Goal: Task Accomplishment & Management: Manage account settings

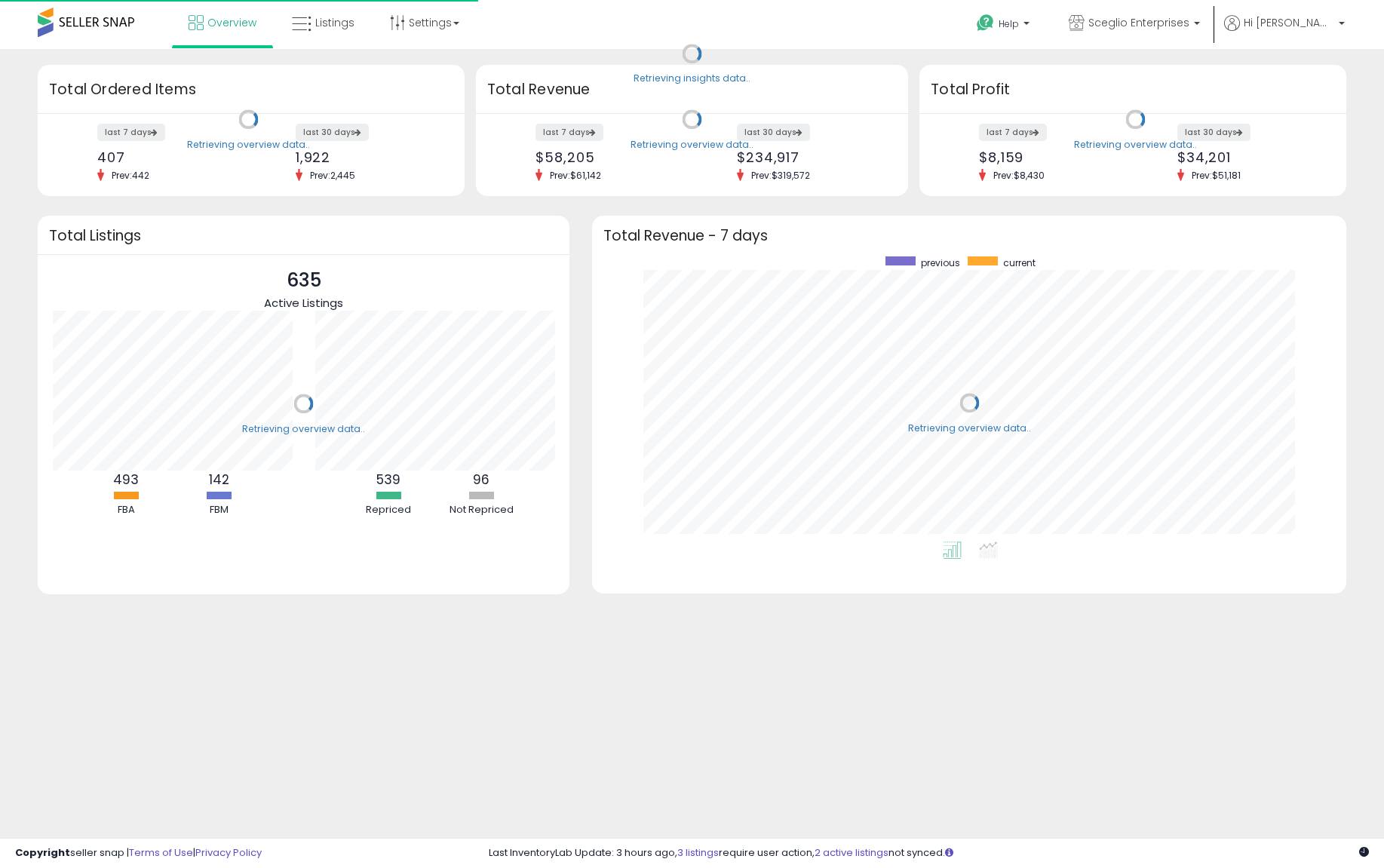
scroll to position [285, 723]
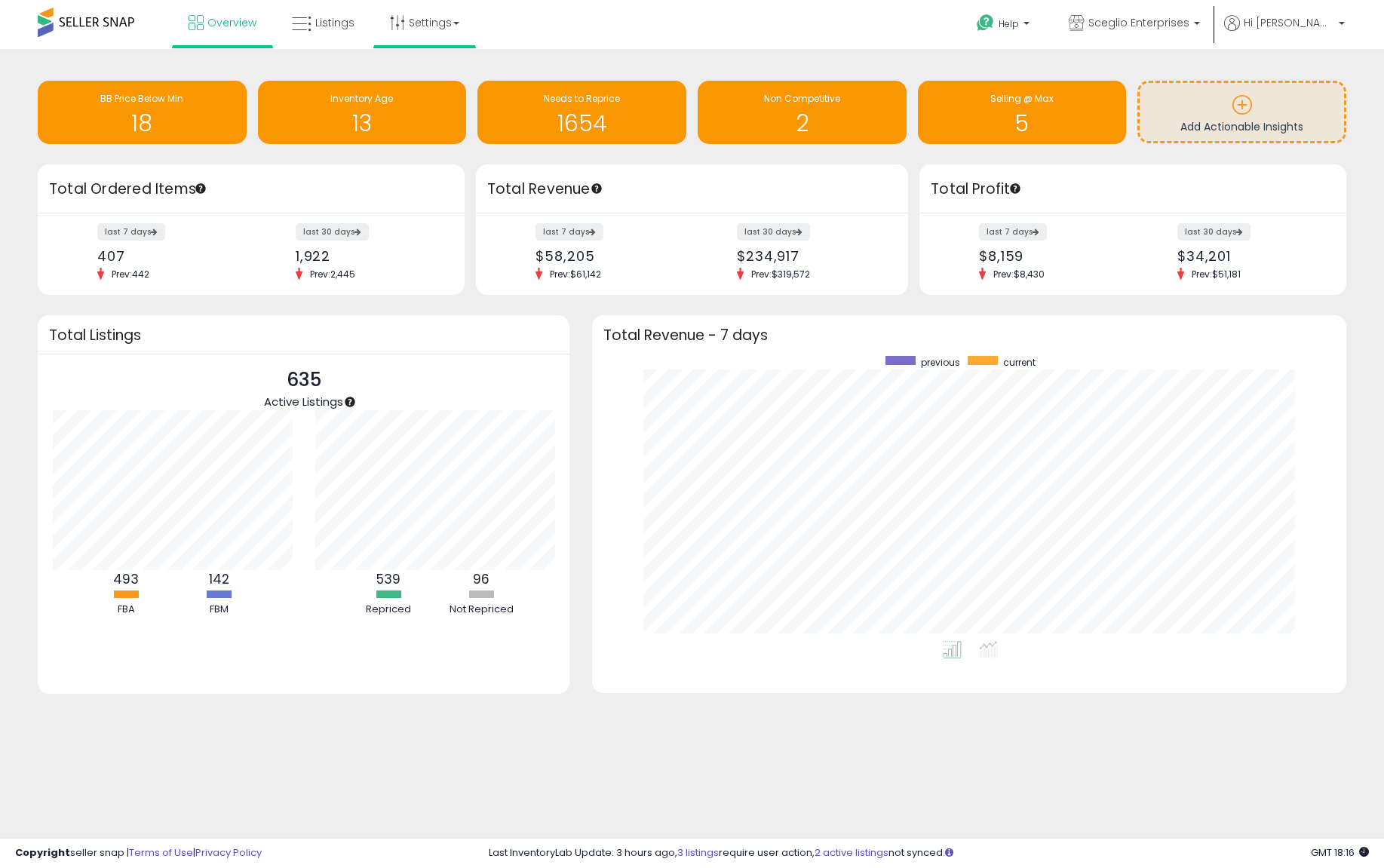
drag, startPoint x: 0, startPoint y: 0, endPoint x: 372, endPoint y: 15, distance: 372.3
click at [373, 15] on li "Settings Store settings User settings" at bounding box center [424, 24] width 103 height 48
click at [332, 18] on span "Listings" at bounding box center [335, 22] width 40 height 15
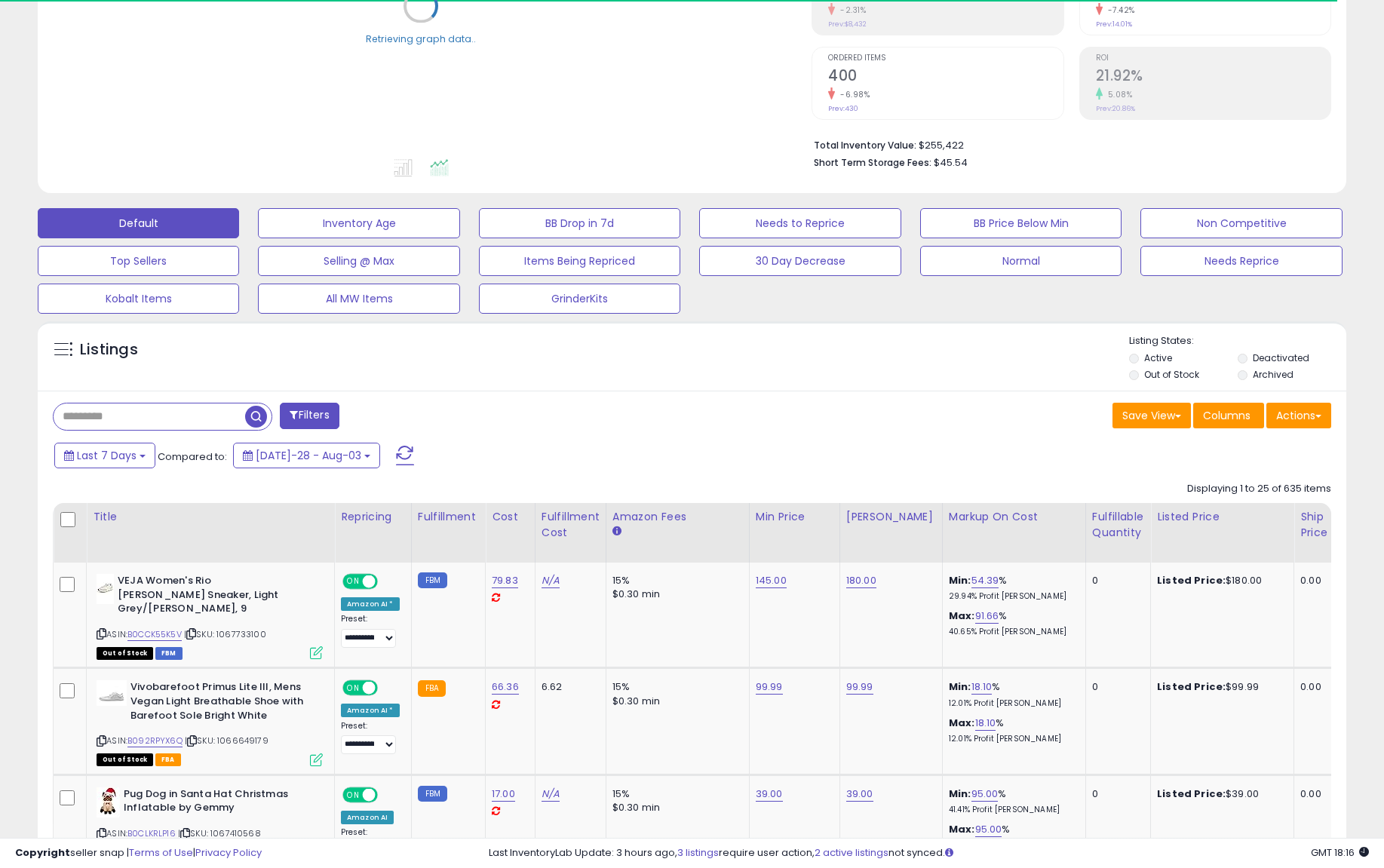
scroll to position [270, 0]
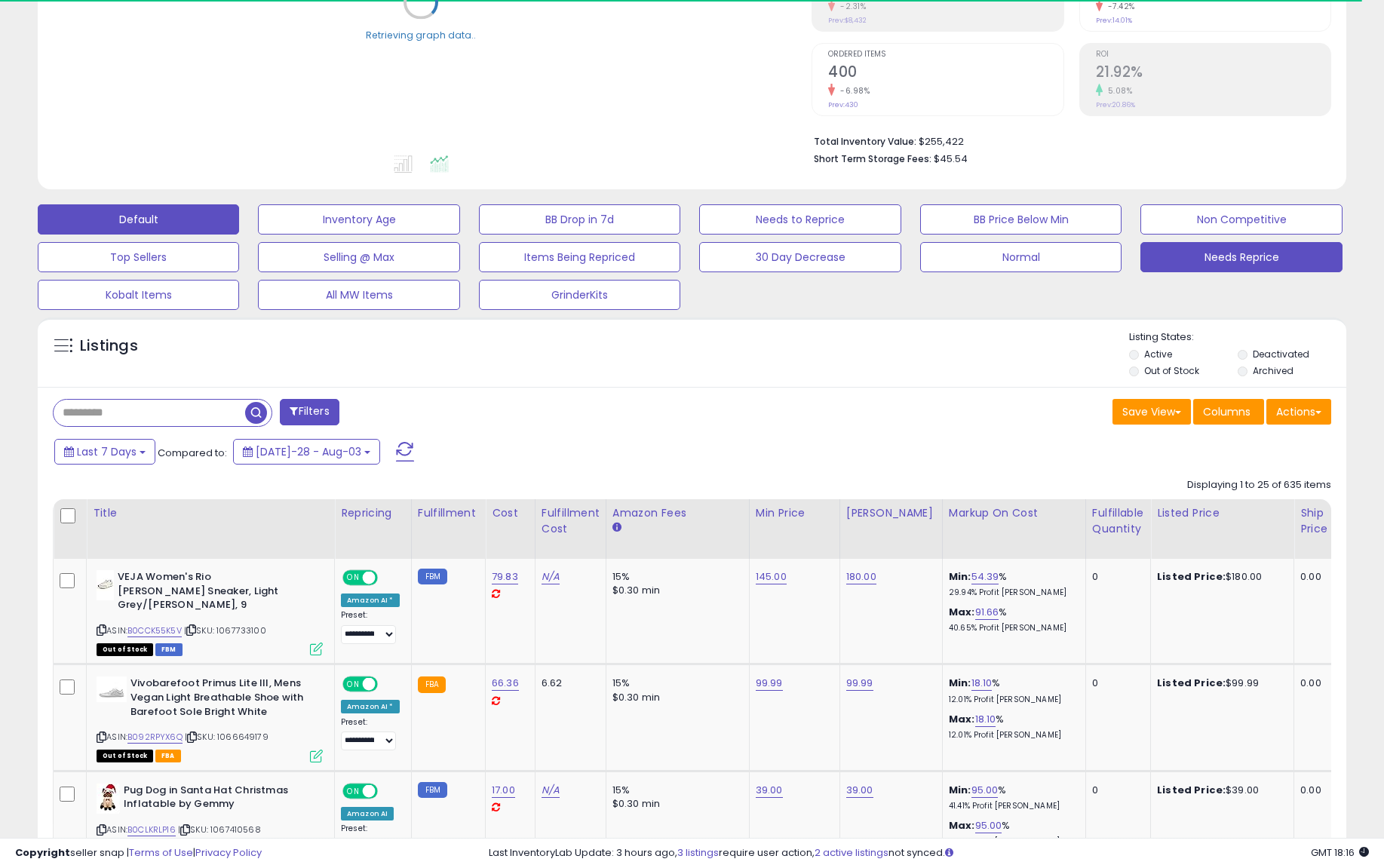
click at [460, 235] on button "Needs Reprice" at bounding box center [359, 220] width 201 height 30
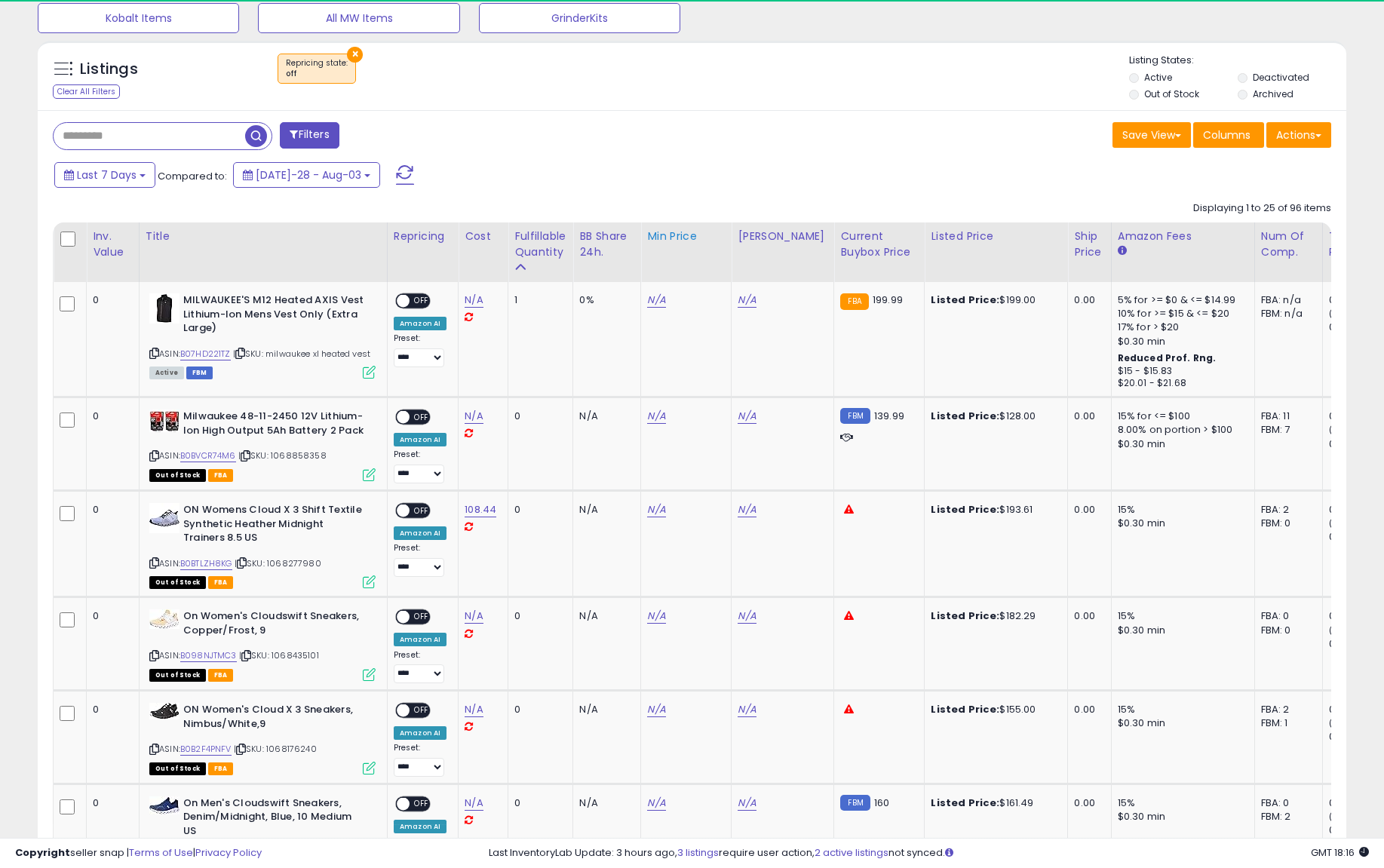
scroll to position [309, 759]
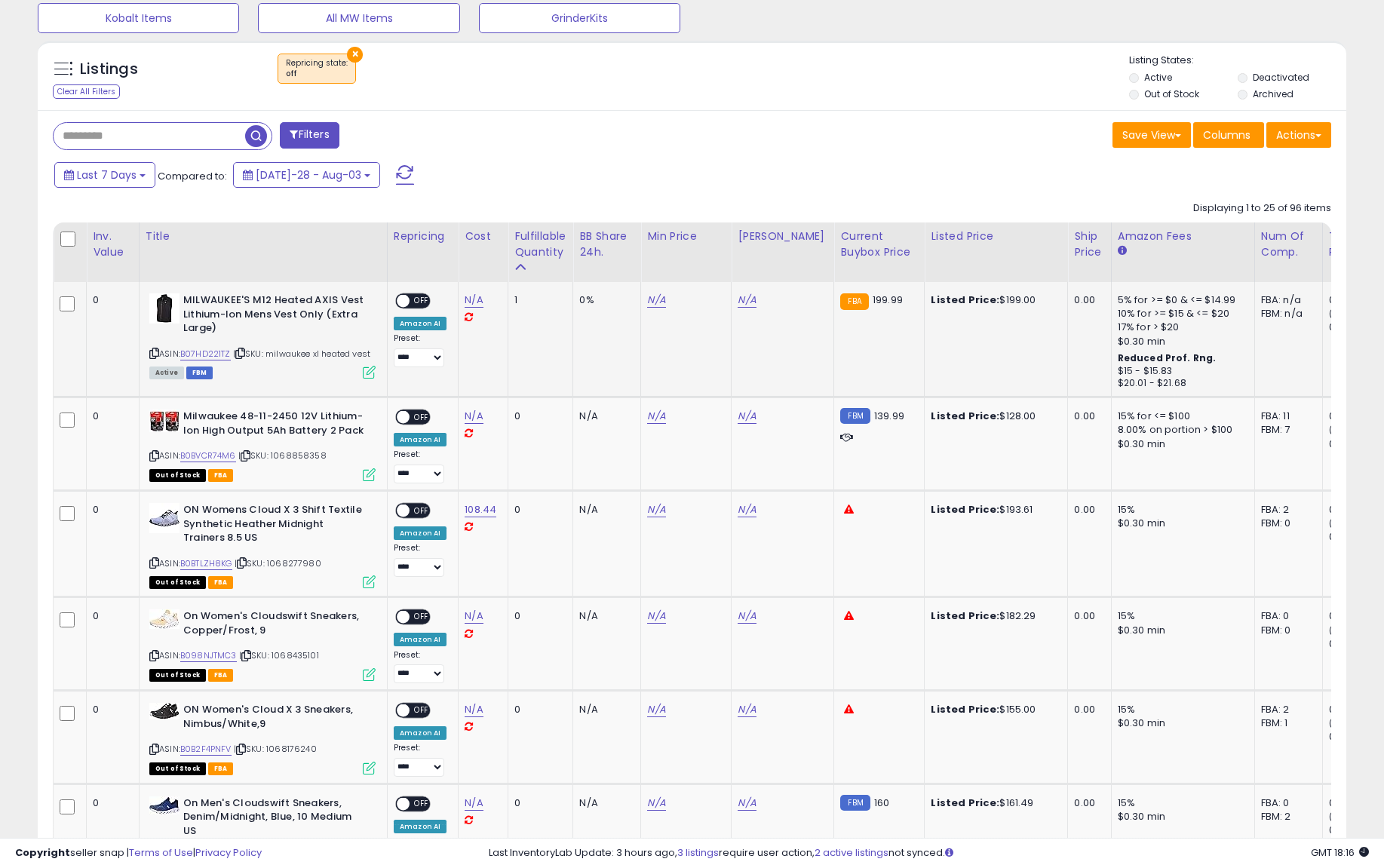
click at [652, 293] on link "N/A" at bounding box center [656, 300] width 18 height 15
type input "***"
click at [713, 257] on button "submit" at bounding box center [699, 262] width 25 height 23
click at [753, 295] on div "N/A" at bounding box center [779, 300] width 84 height 13
click at [213, 353] on link "B07HD221TZ" at bounding box center [206, 354] width 51 height 13
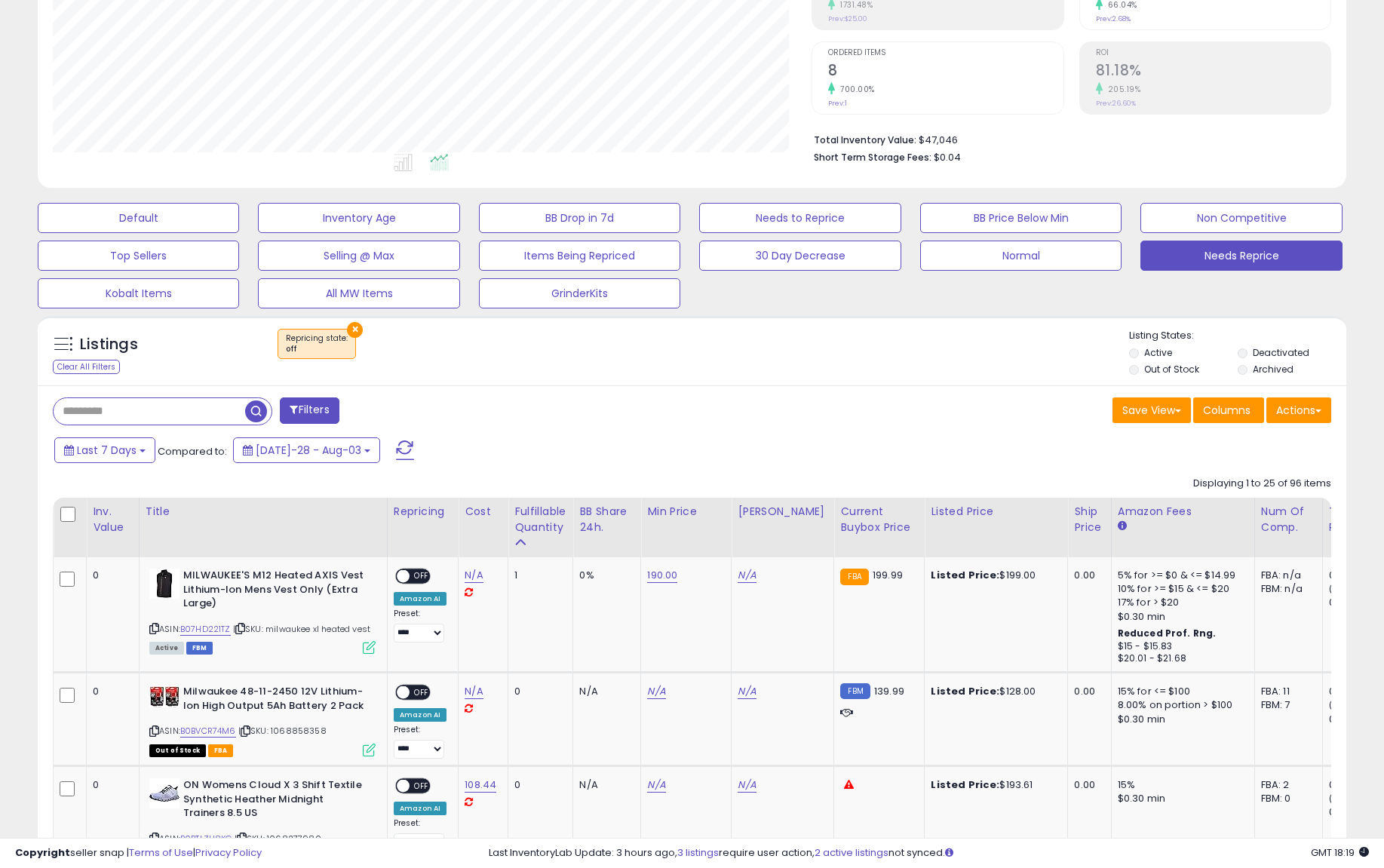
scroll to position [280, 0]
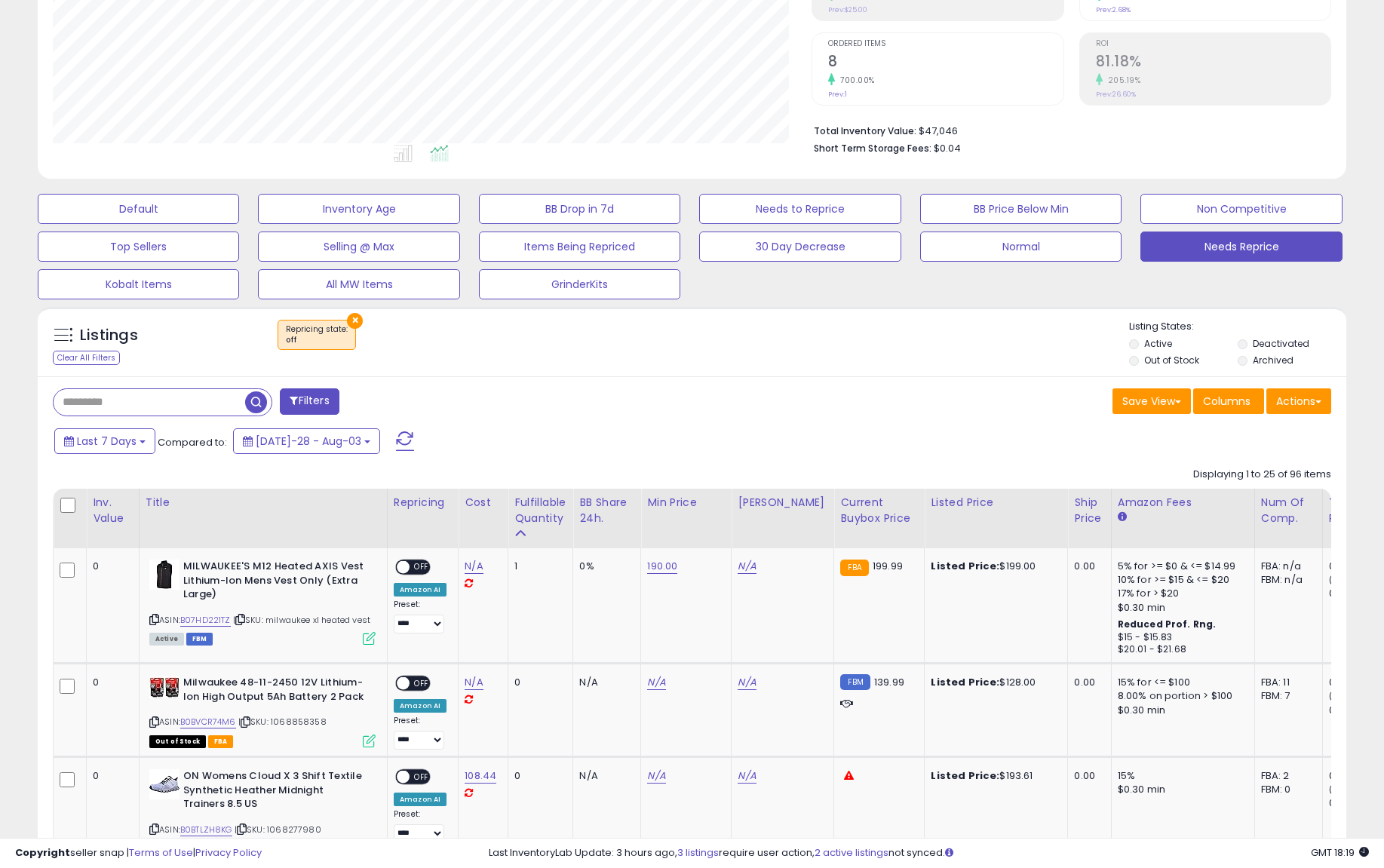
click at [519, 264] on div "Default Inventory Age BB Drop in 7d Needs to Reprice BB Price Below Min Non Com…" at bounding box center [692, 242] width 1346 height 113
click at [239, 224] on button "GrinderKits" at bounding box center [138, 209] width 201 height 30
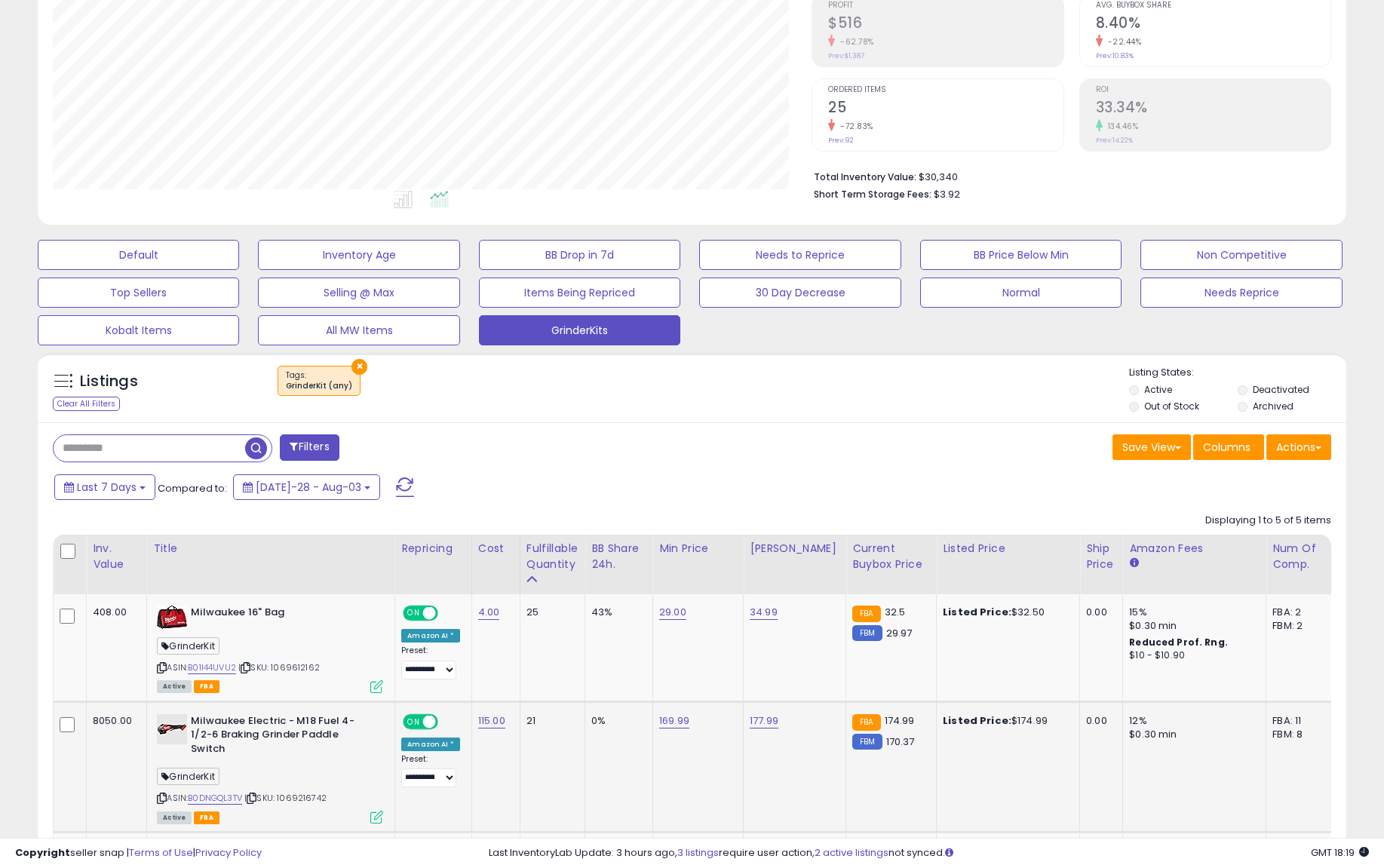
scroll to position [151, 0]
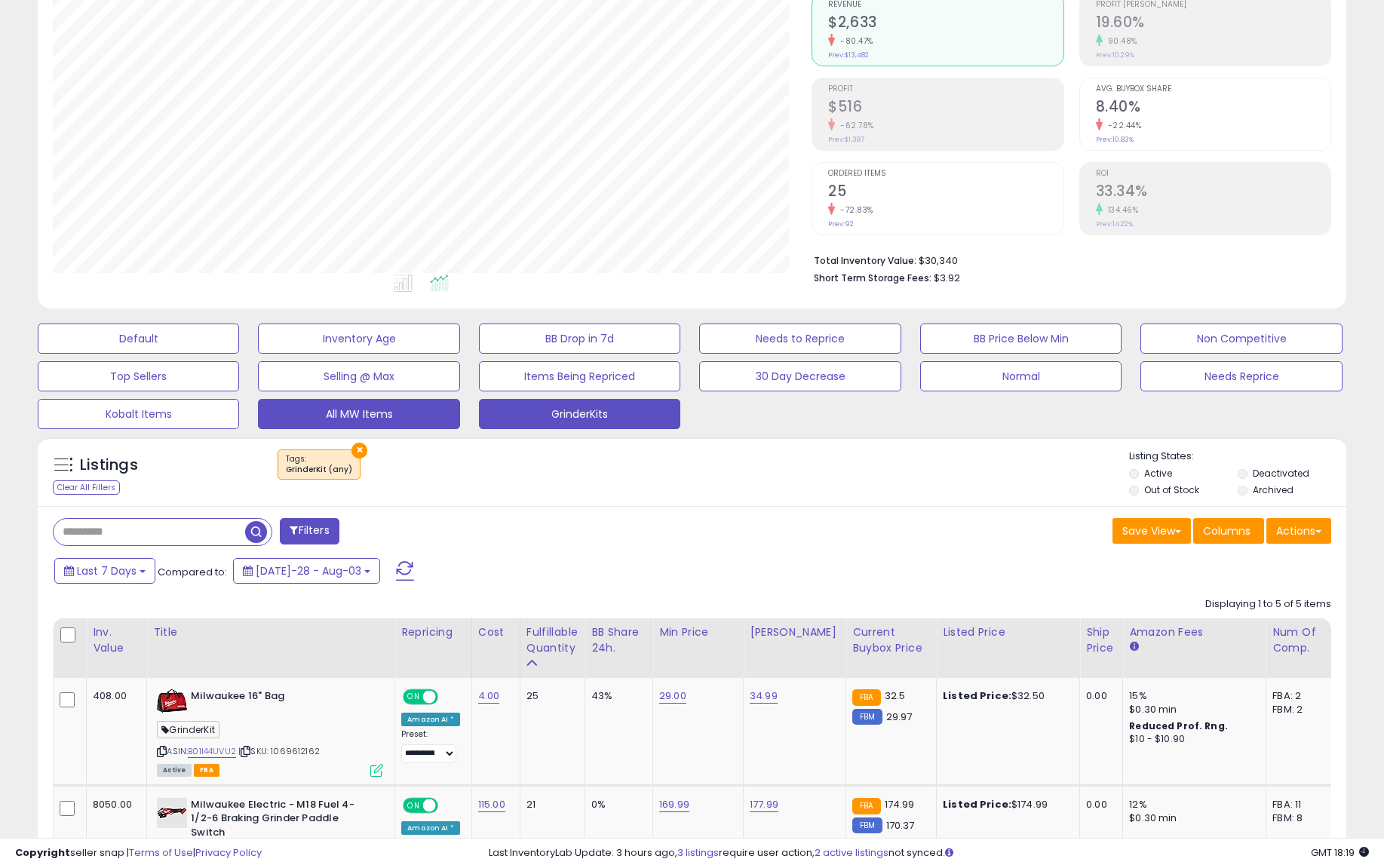
click at [239, 354] on button "All MW Items" at bounding box center [138, 338] width 201 height 30
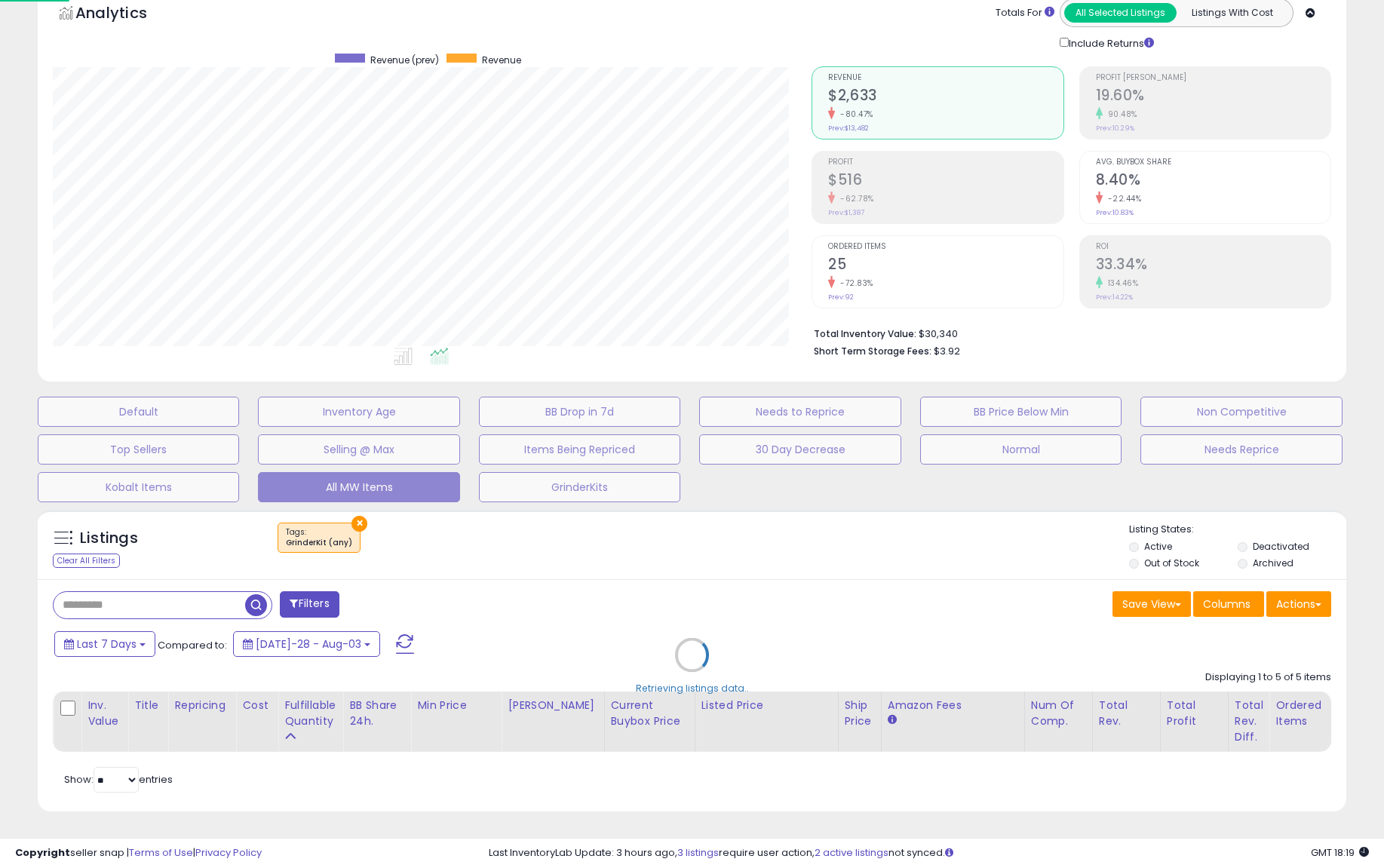
scroll to position [73, 0]
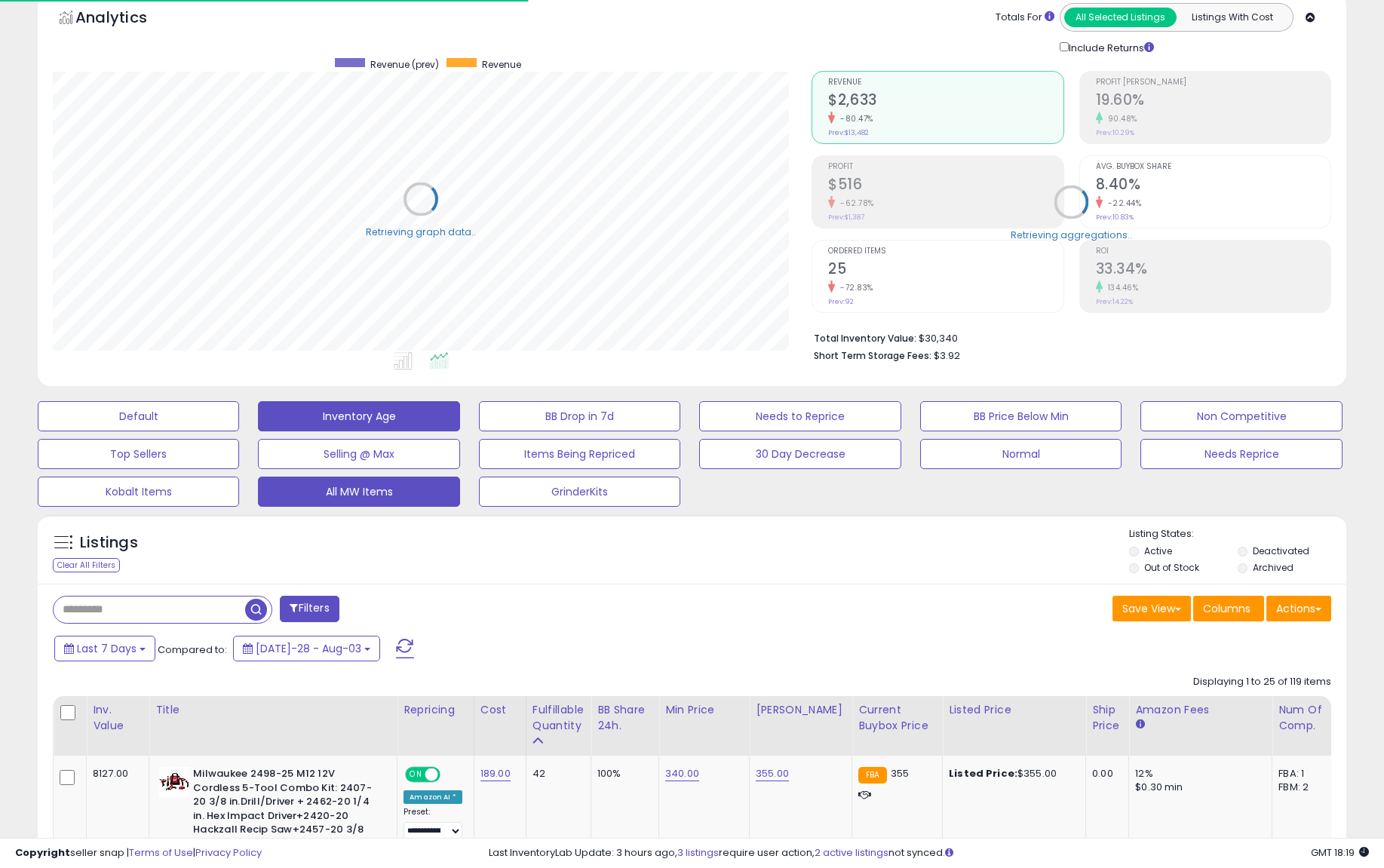
type input "*********"
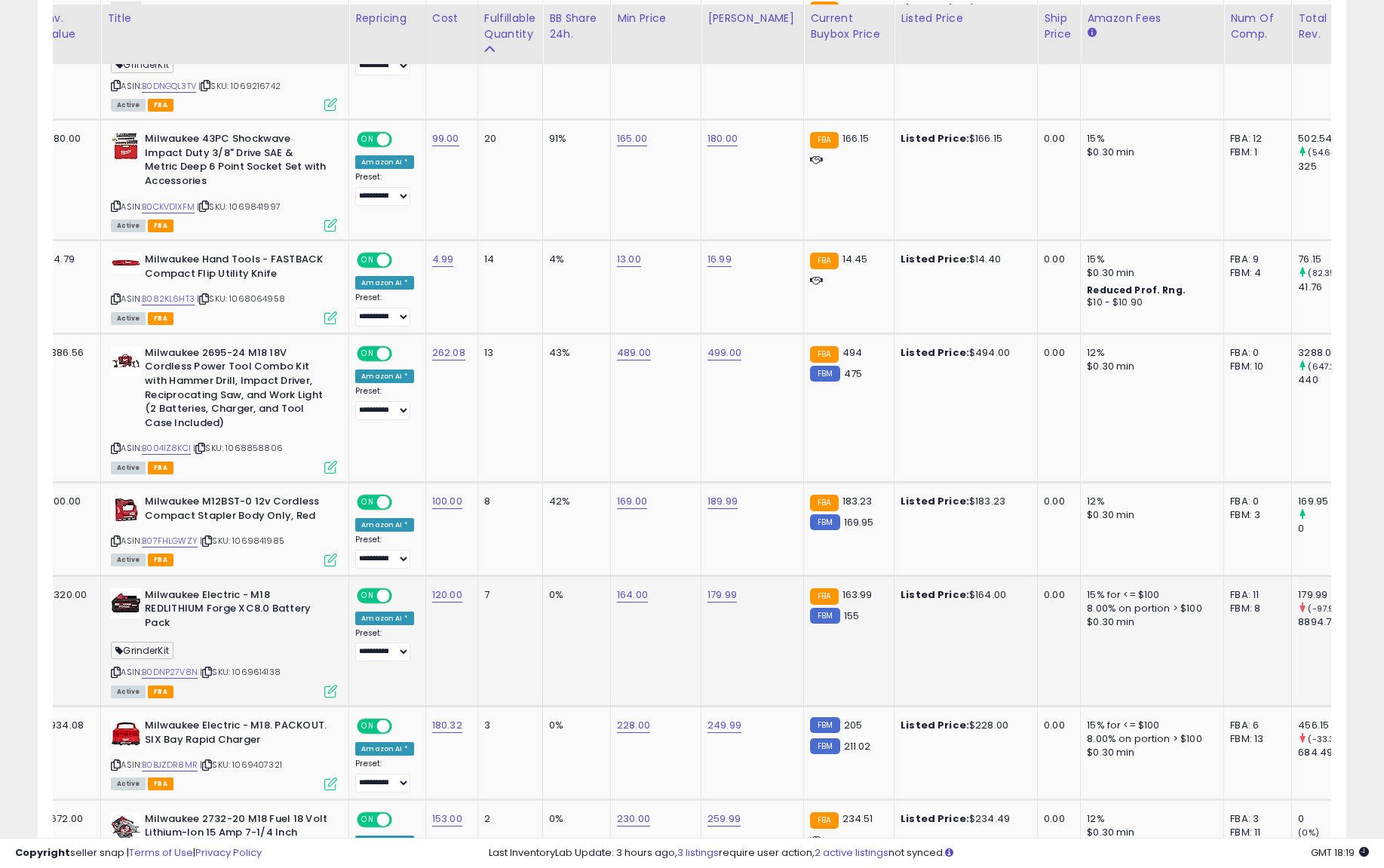
scroll to position [0, 51]
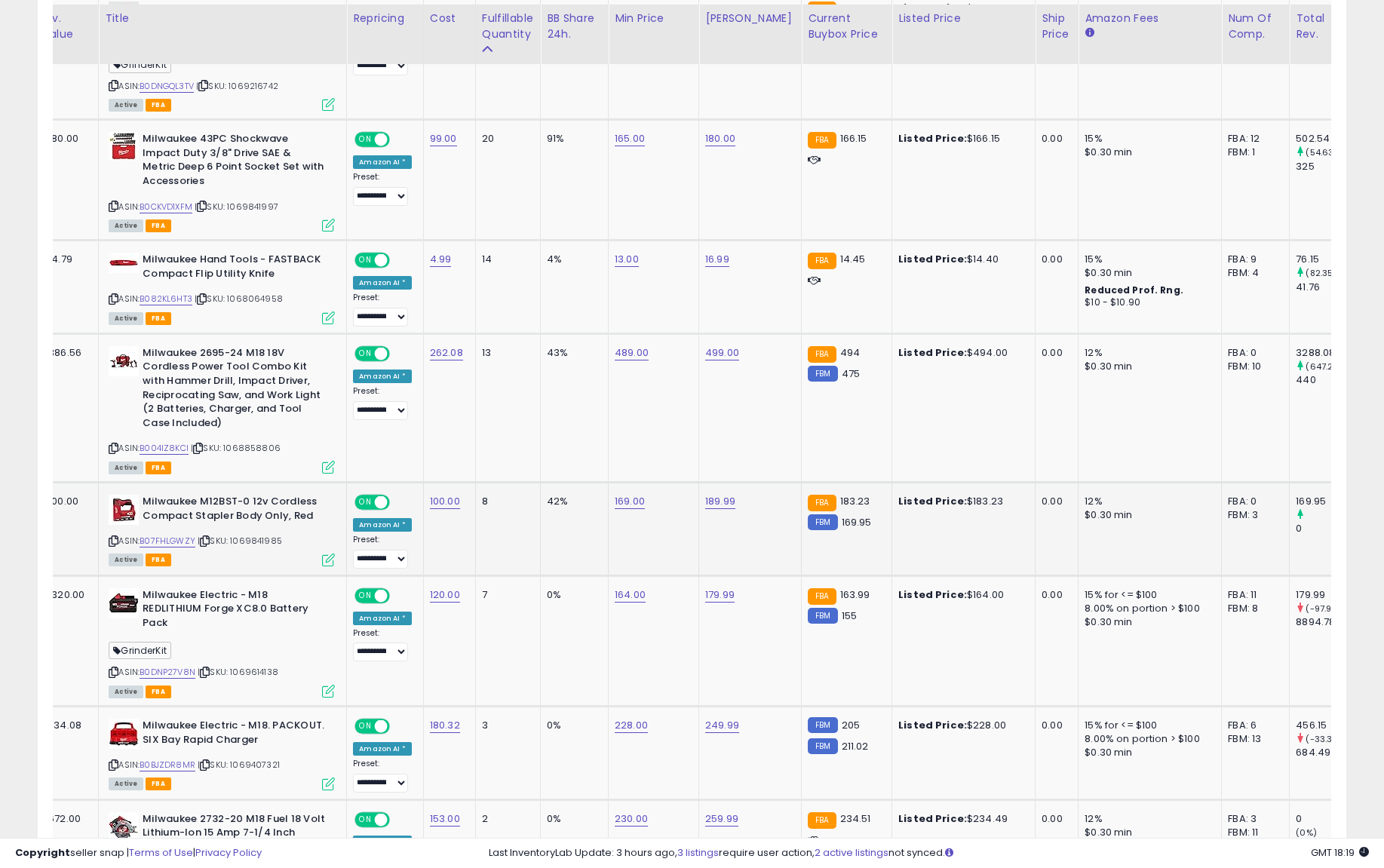
click at [635, 434] on input "******" at bounding box center [679, 444] width 134 height 25
type input "******"
click at [777, 438] on button "submit" at bounding box center [764, 443] width 25 height 23
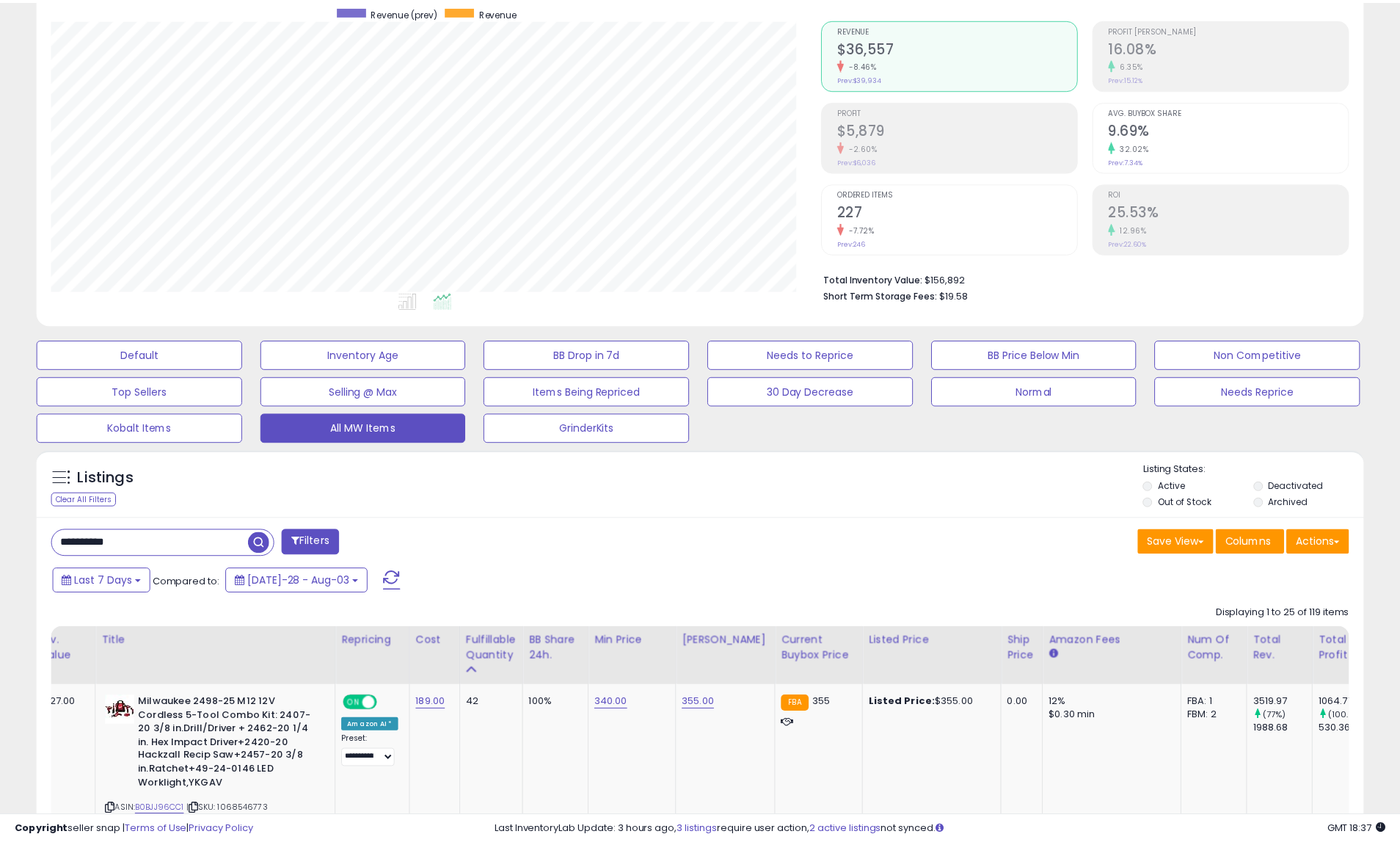
scroll to position [733696, 733192]
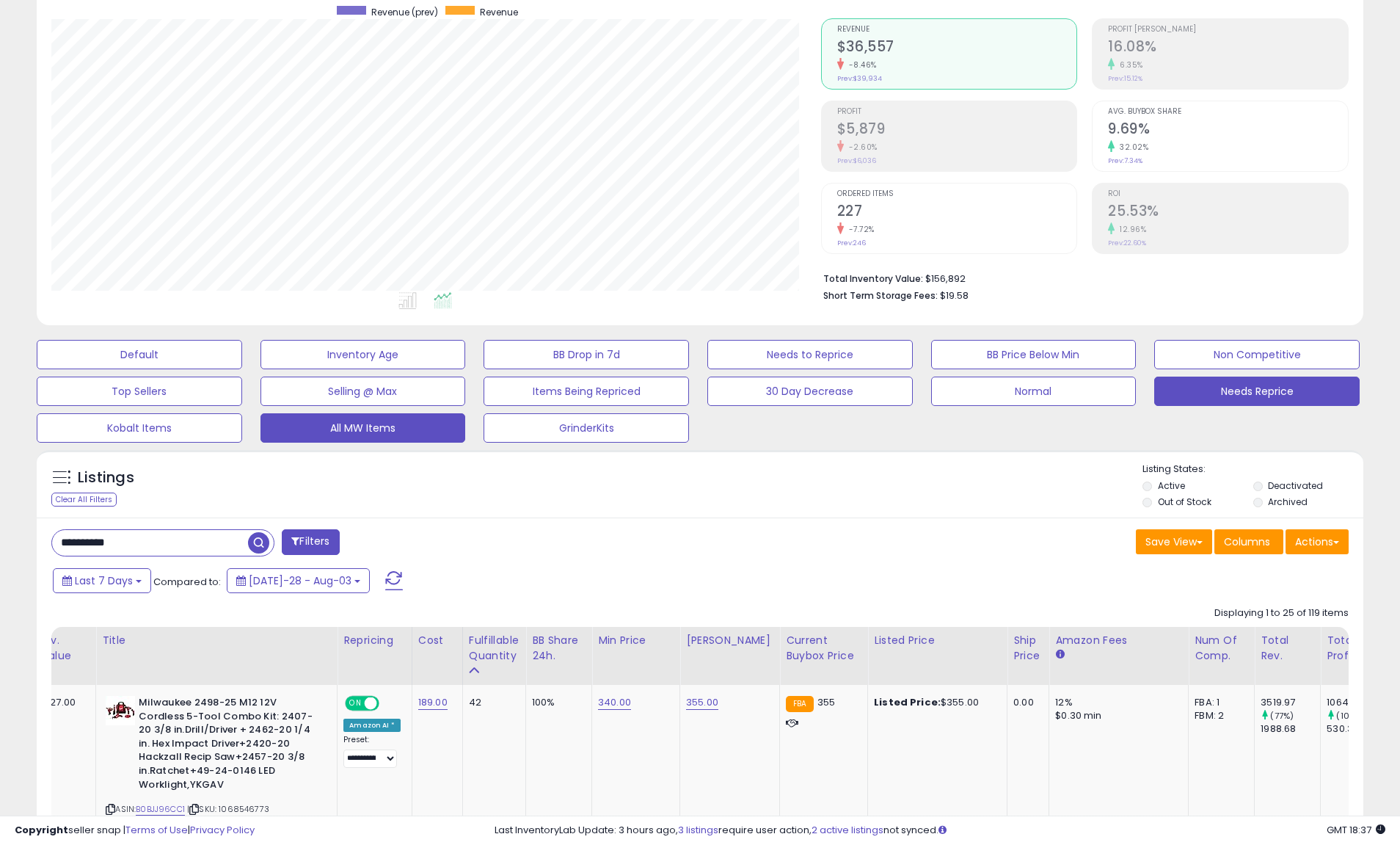
click at [242, 369] on button "Needs Reprice" at bounding box center [139, 354] width 205 height 29
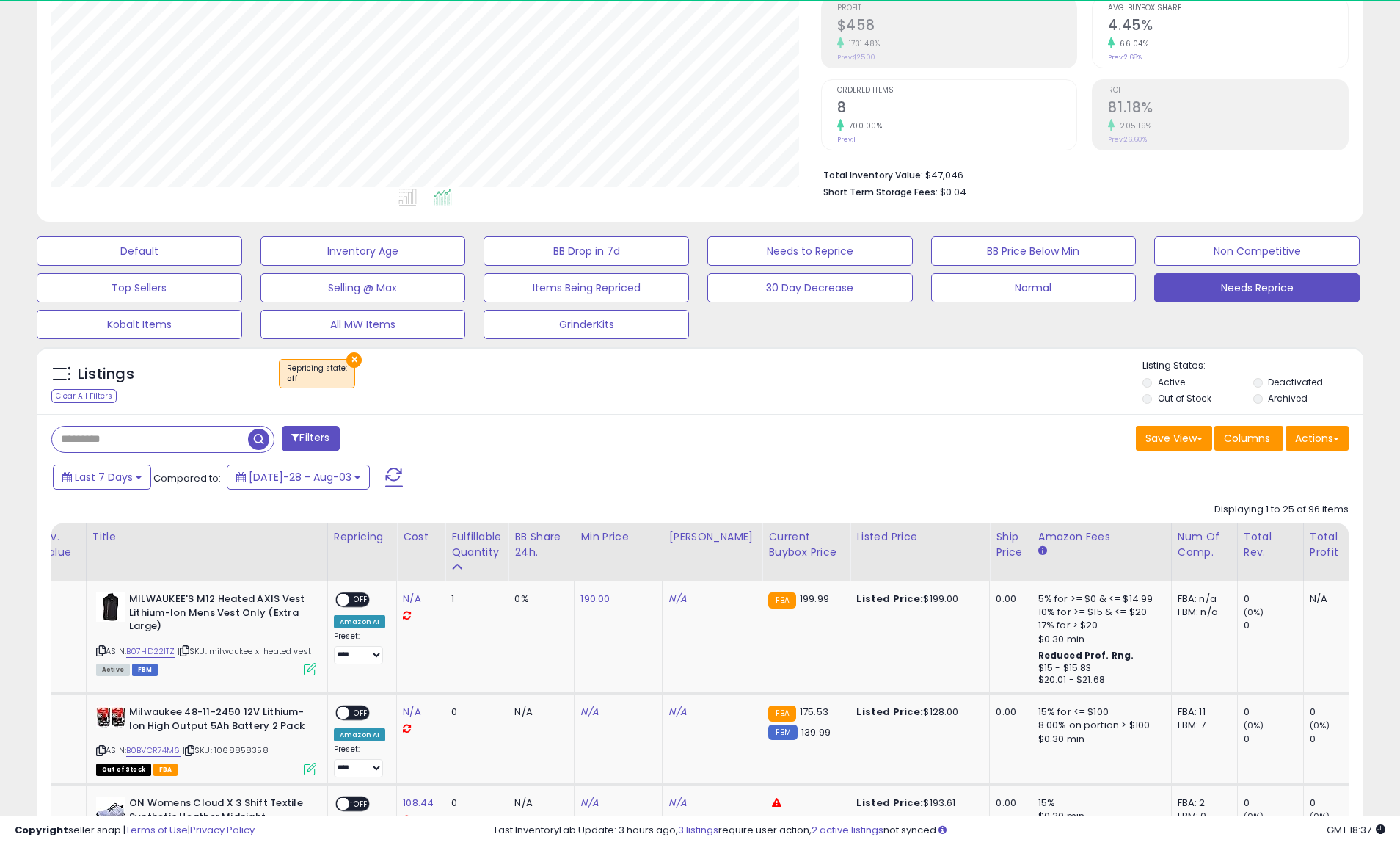
scroll to position [301, 770]
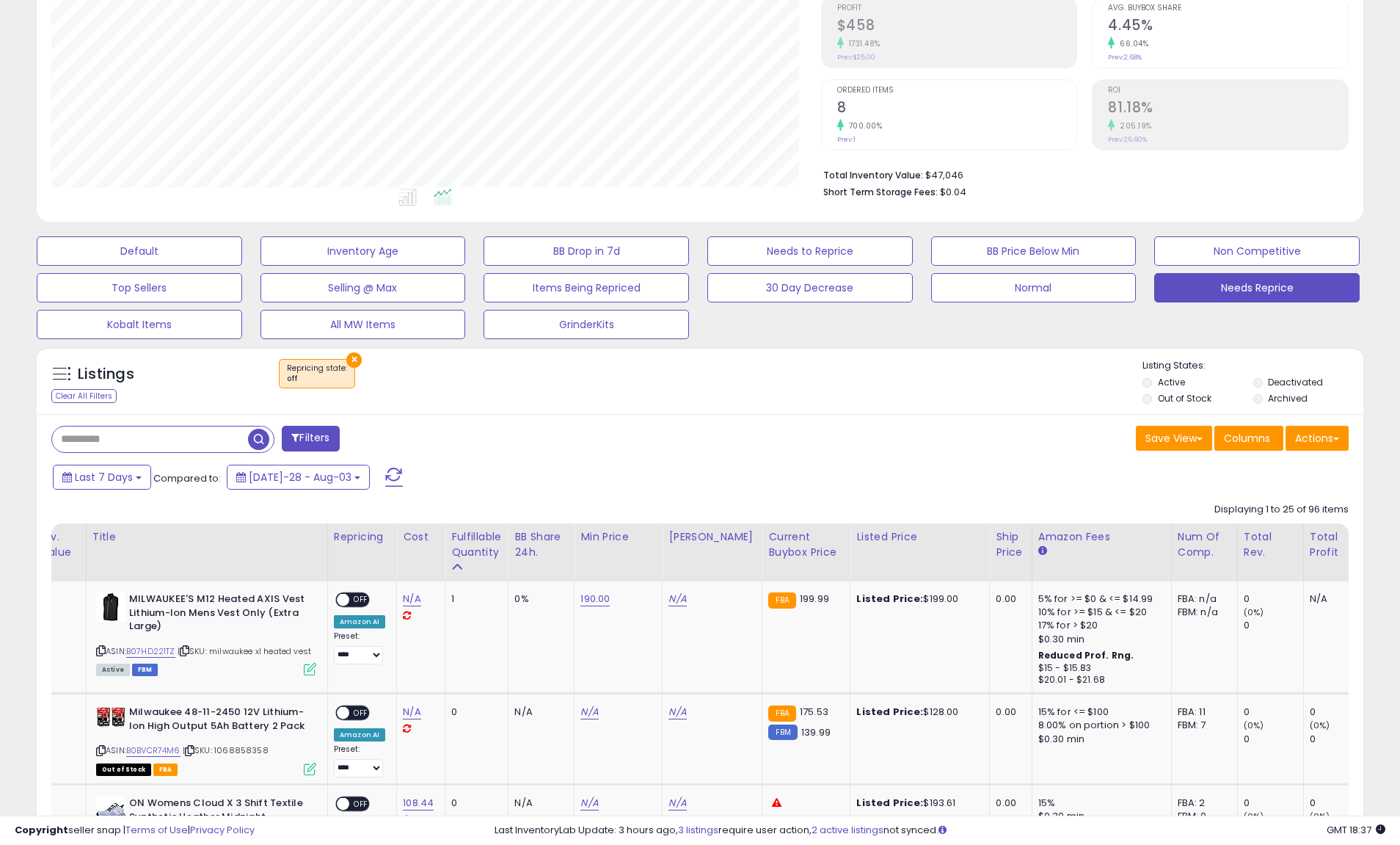
click at [351, 353] on button "×" at bounding box center [354, 360] width 15 height 15
